Goal: Task Accomplishment & Management: Use online tool/utility

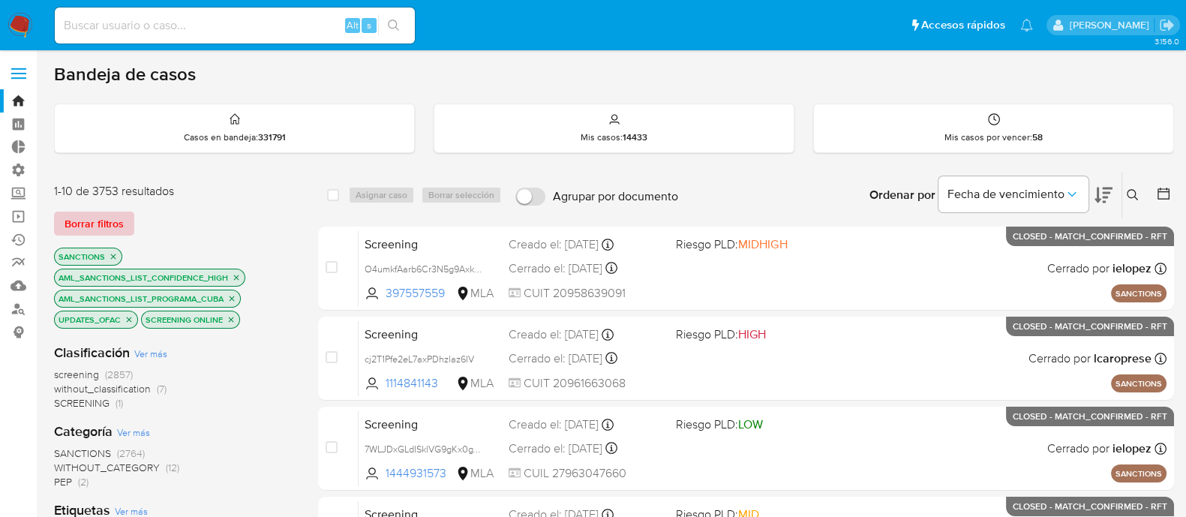
click at [101, 215] on span "Borrar filtros" at bounding box center [94, 223] width 59 height 21
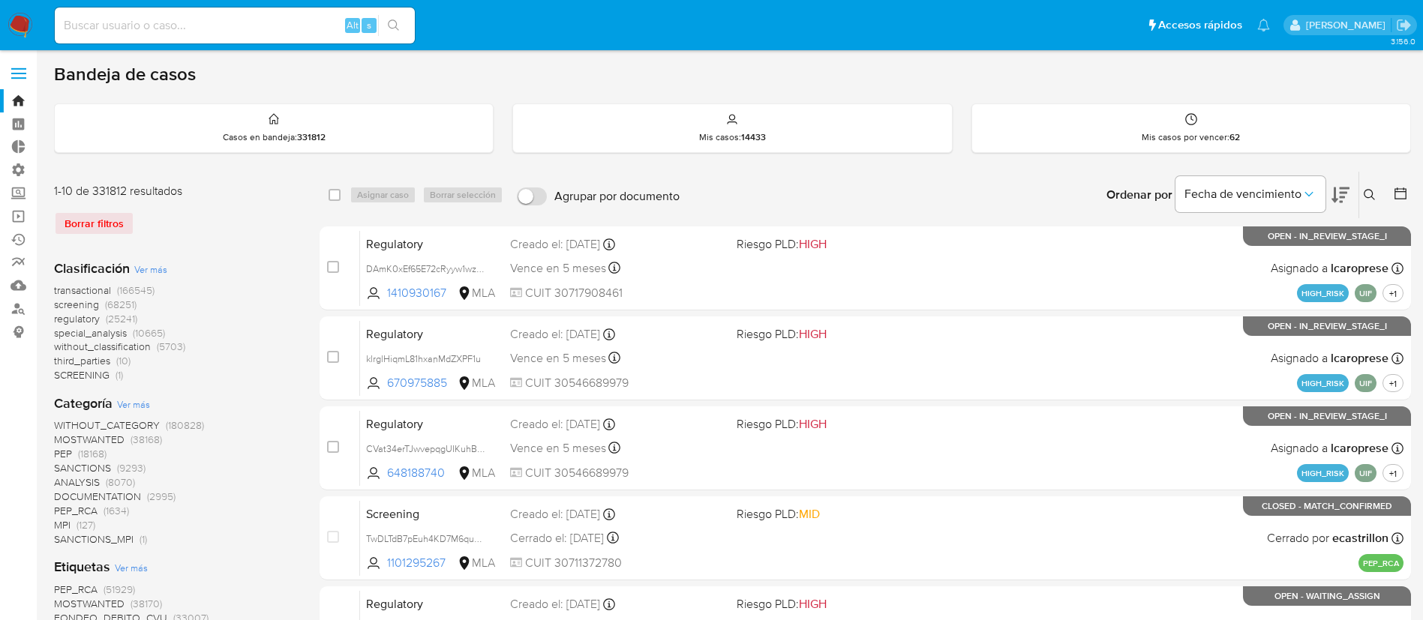
click at [116, 224] on div "Borrar filtros" at bounding box center [174, 224] width 240 height 24
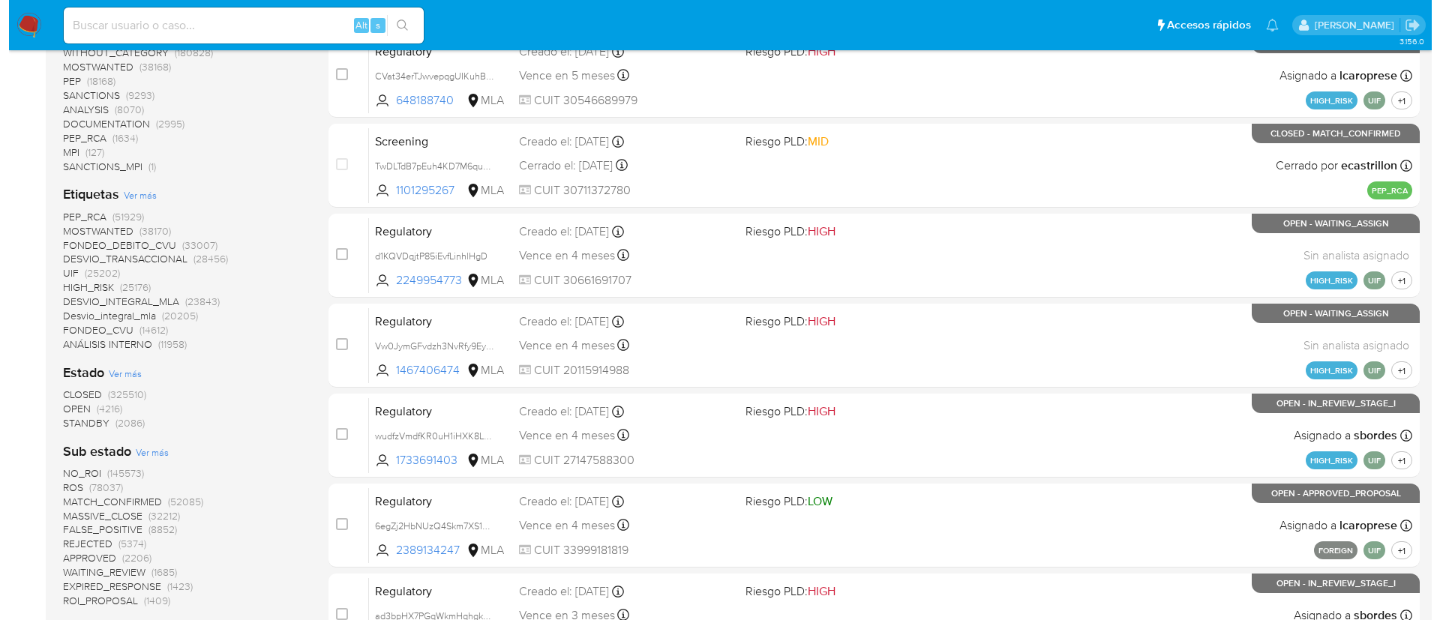
scroll to position [338, 0]
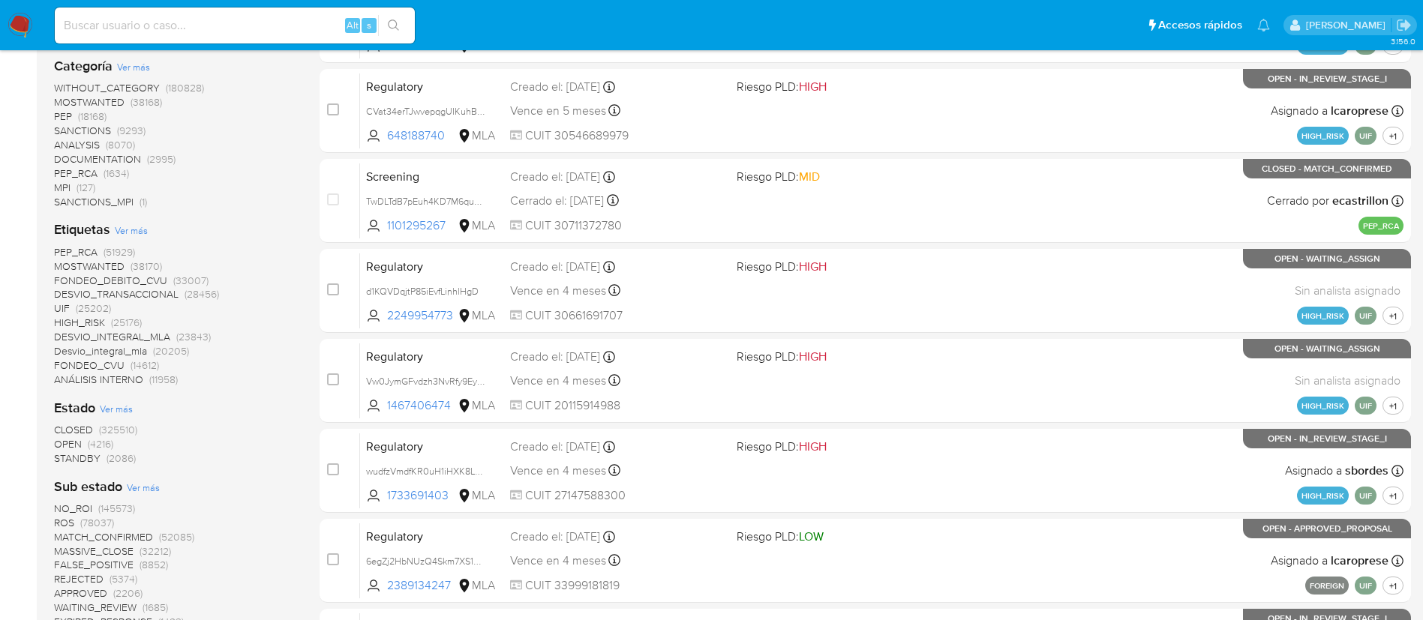
click at [146, 230] on span "Ver más" at bounding box center [131, 231] width 33 height 14
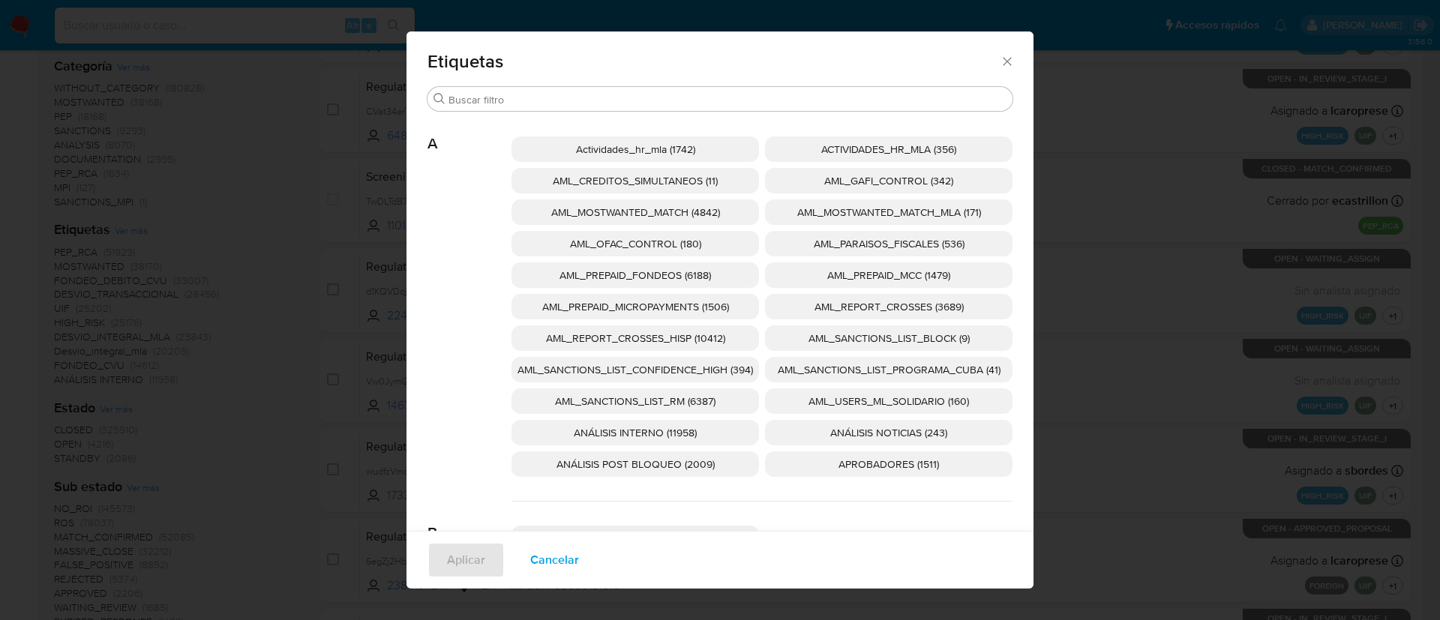
click at [710, 362] on span "AML_SANCTIONS_LIST_CONFIDENCE_HIGH (394)" at bounding box center [636, 369] width 236 height 15
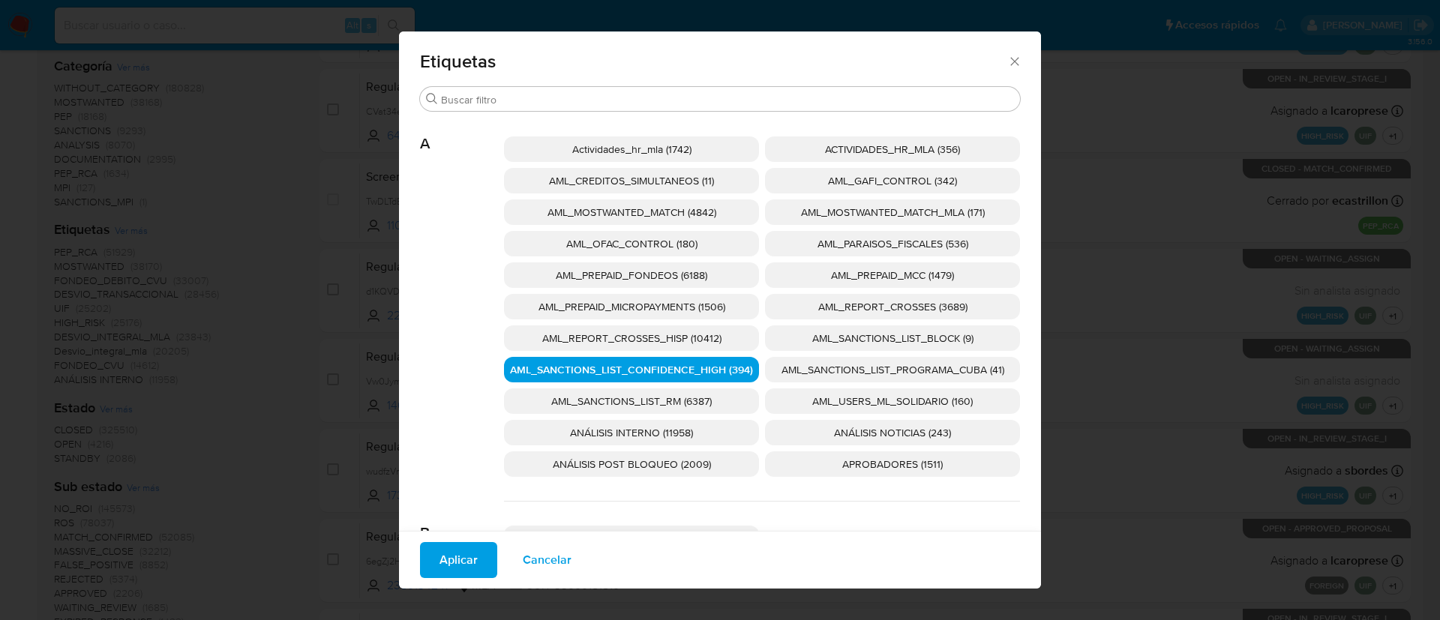
click at [811, 368] on span "AML_SANCTIONS_LIST_PROGRAMA_CUBA (41)" at bounding box center [893, 369] width 223 height 15
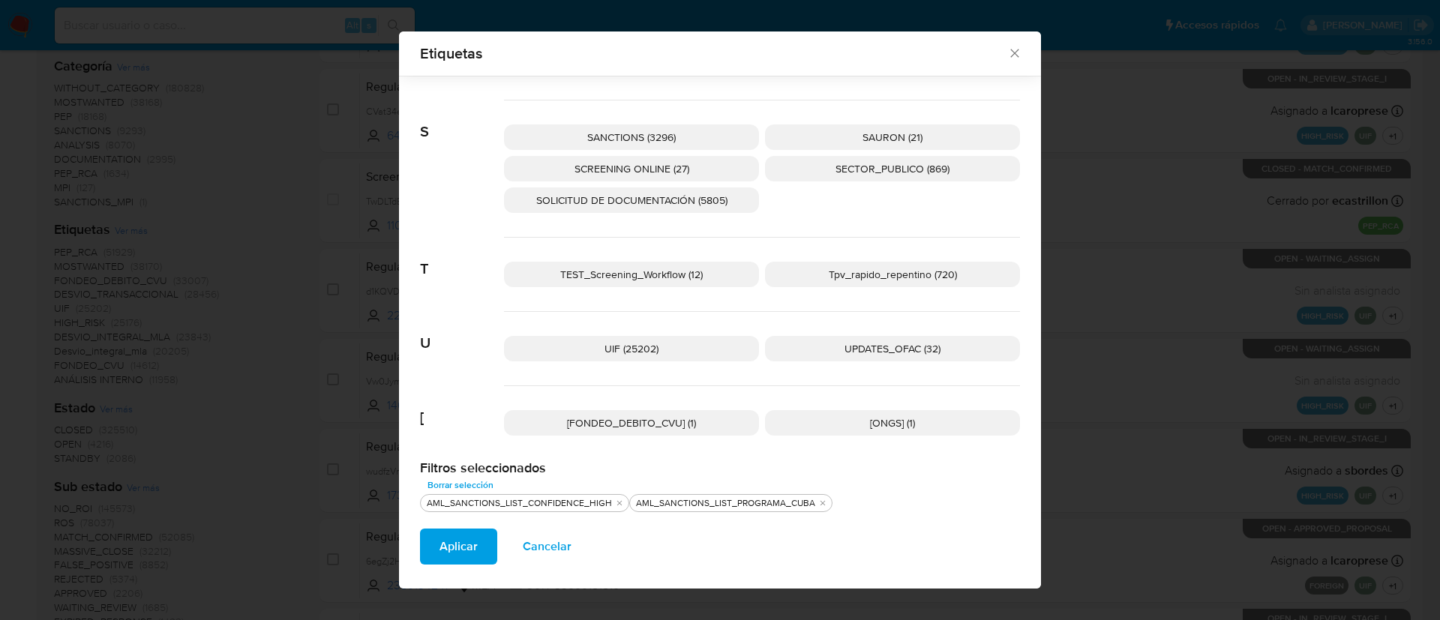
scroll to position [2391, 0]
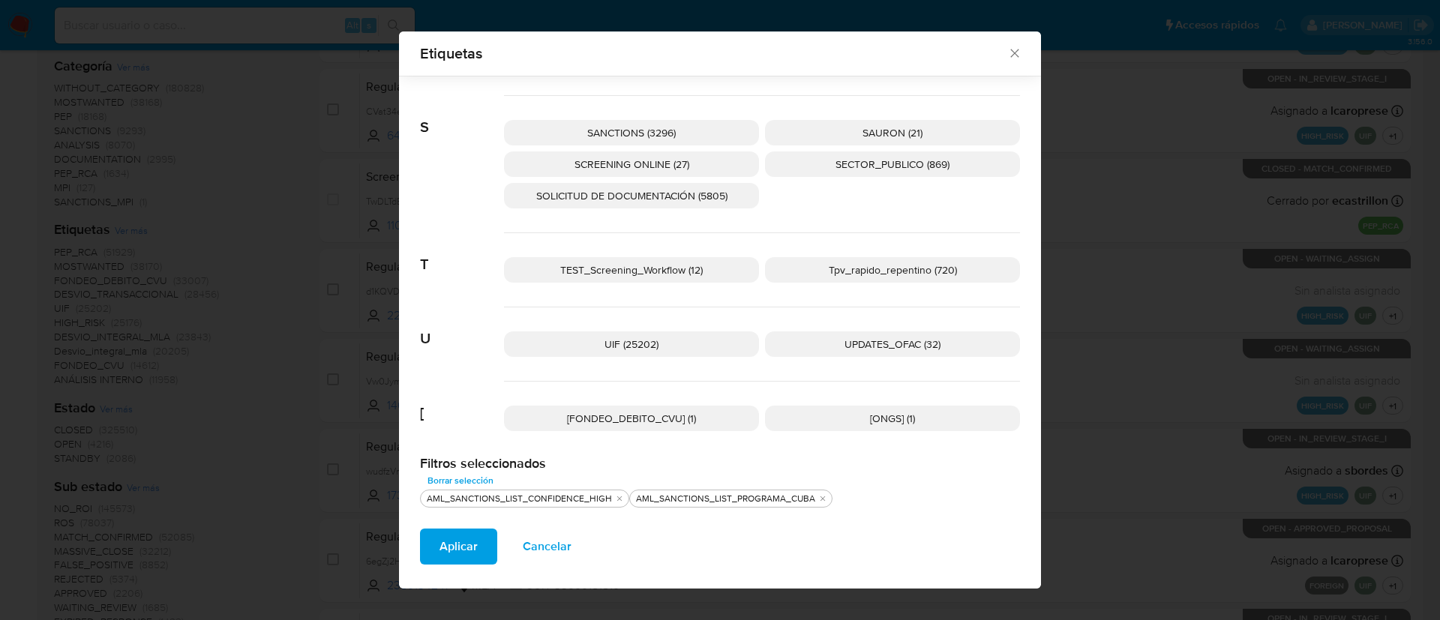
click at [915, 339] on span "UPDATES_OFAC (32)" at bounding box center [893, 344] width 96 height 15
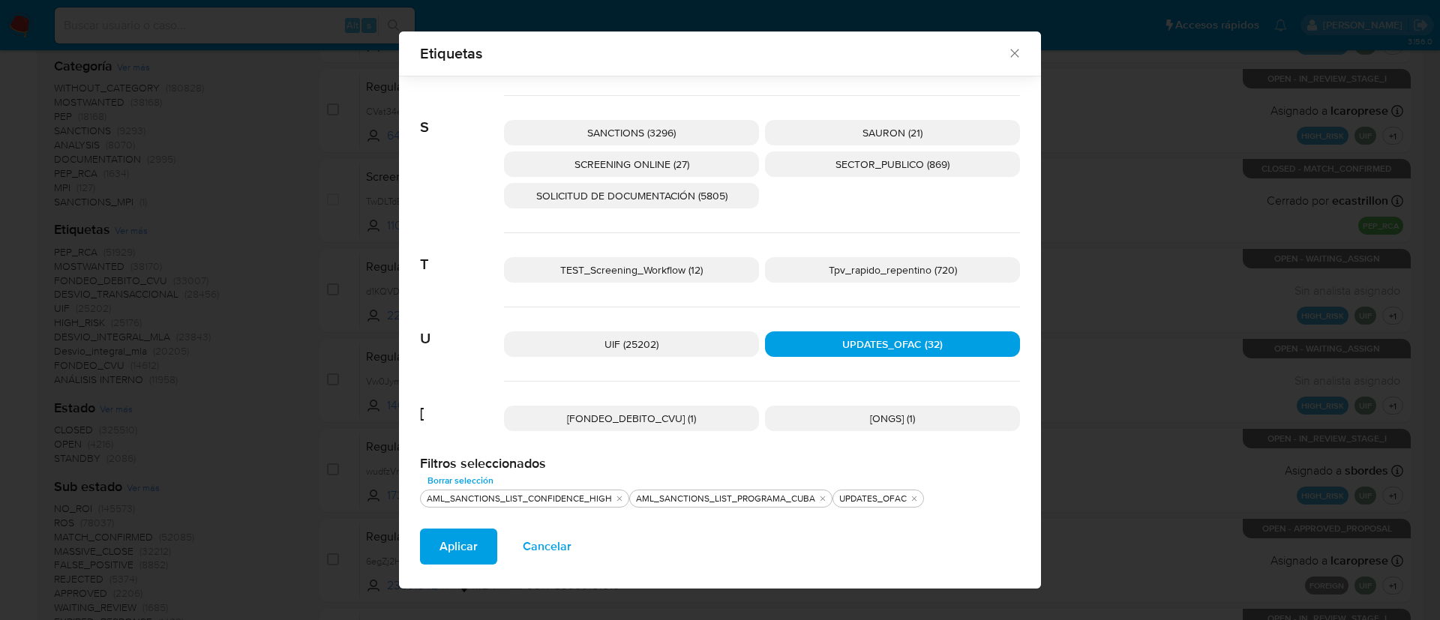
click at [717, 153] on p "SCREENING ONLINE (27)" at bounding box center [631, 165] width 255 height 26
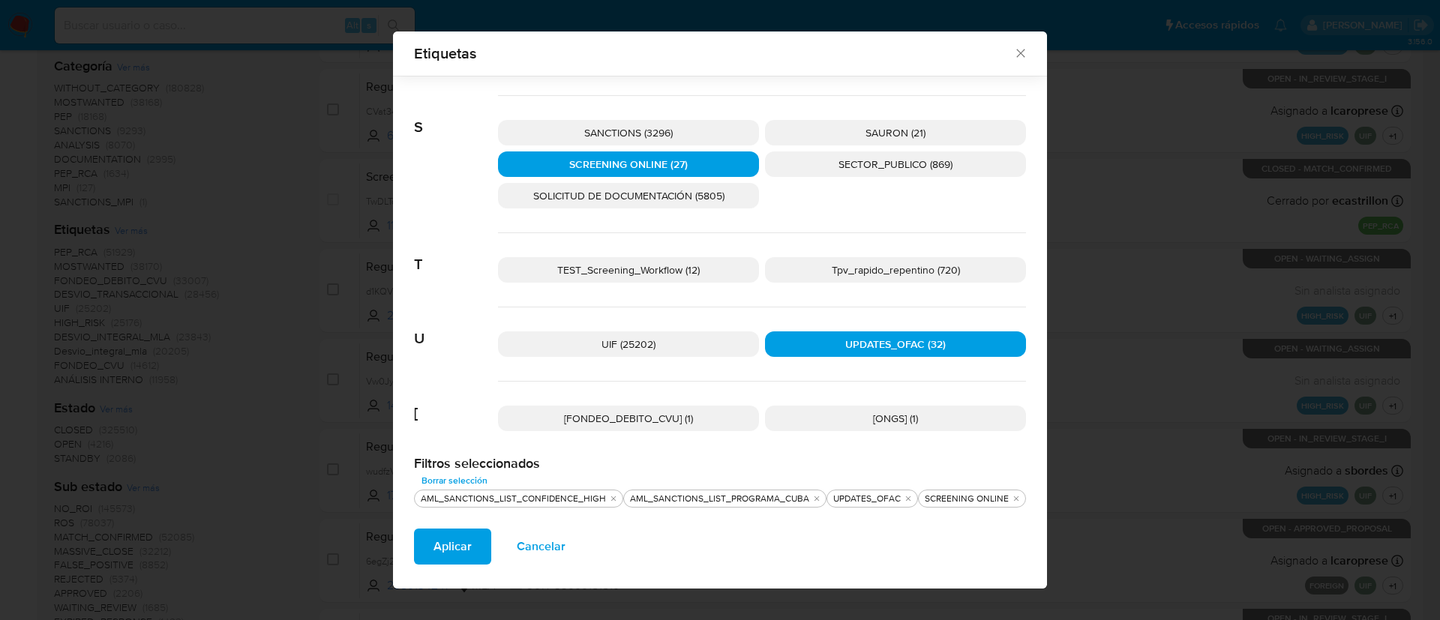
click at [721, 134] on p "SANCTIONS (3296)" at bounding box center [628, 133] width 261 height 26
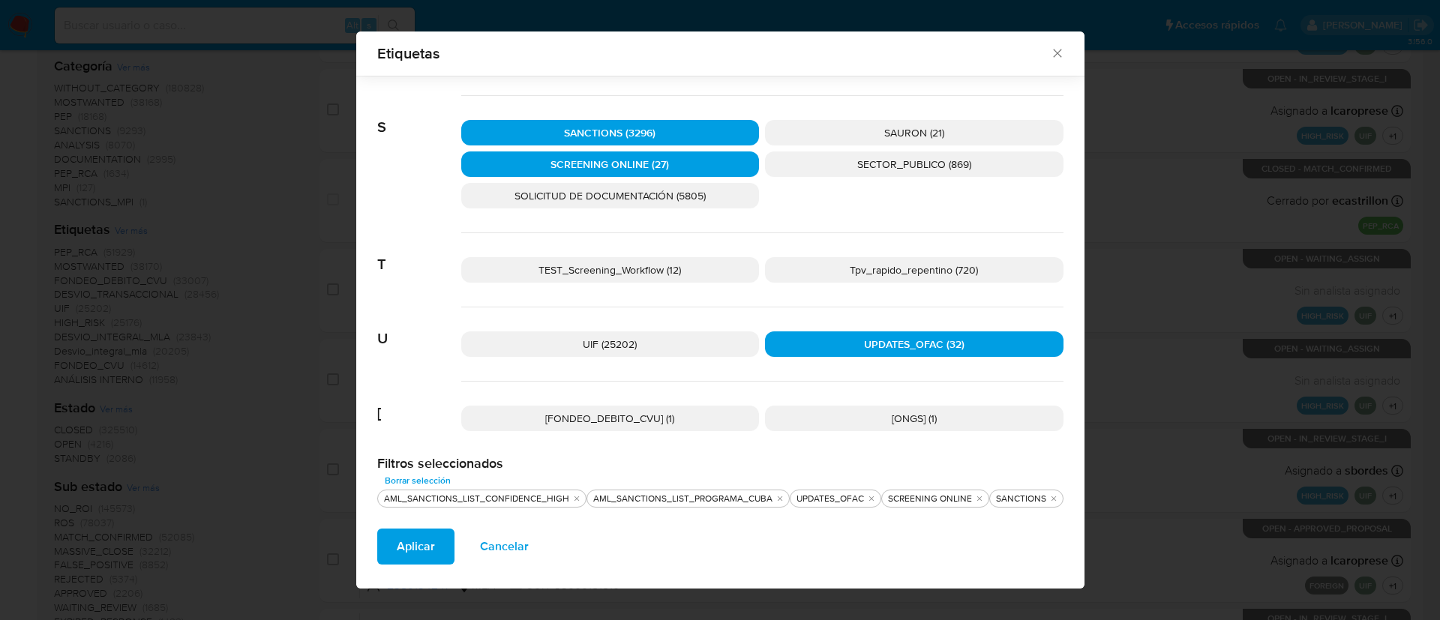
click at [425, 560] on span "Aplicar" at bounding box center [416, 546] width 38 height 33
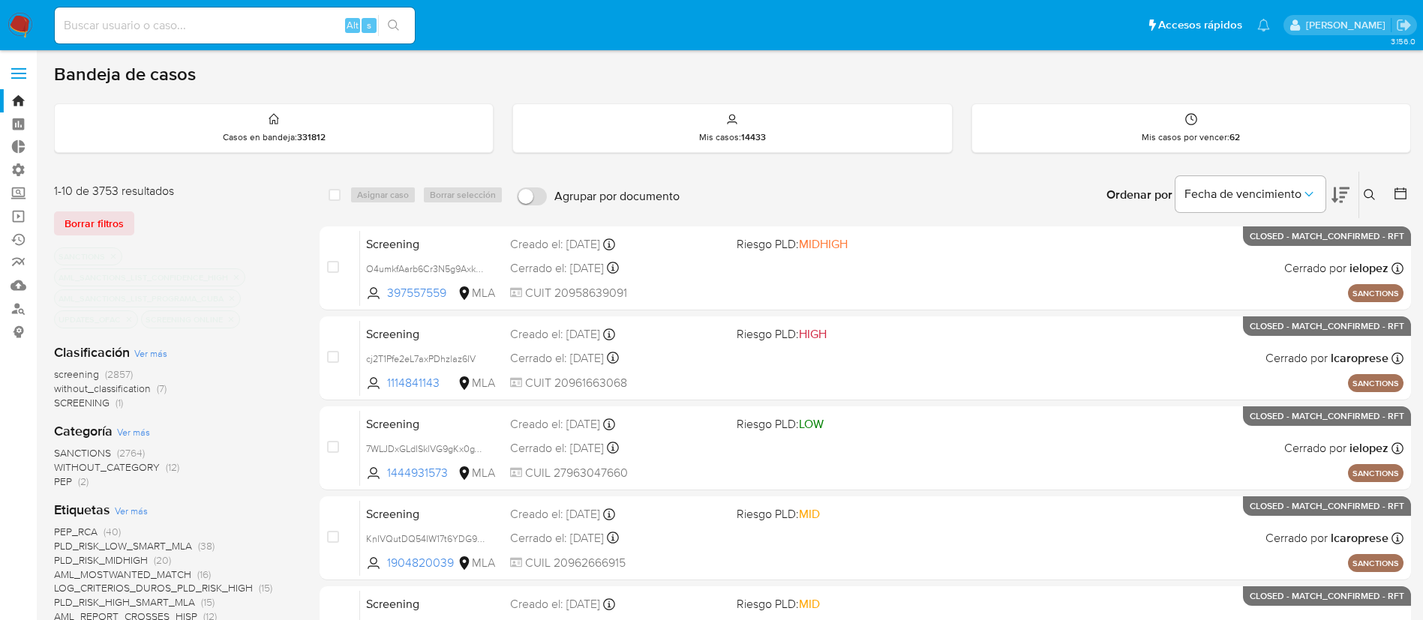
click at [95, 228] on span "Borrar filtros" at bounding box center [94, 223] width 59 height 21
